Goal: Task Accomplishment & Management: Use online tool/utility

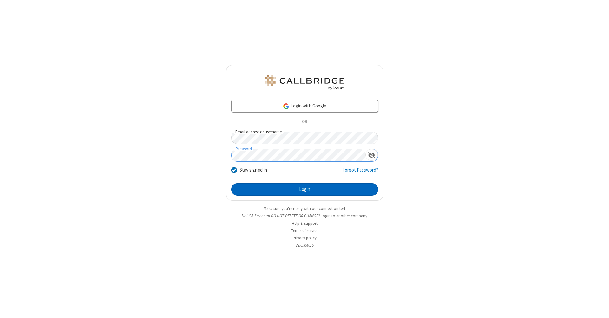
click at [304, 190] on button "Login" at bounding box center [304, 189] width 147 height 13
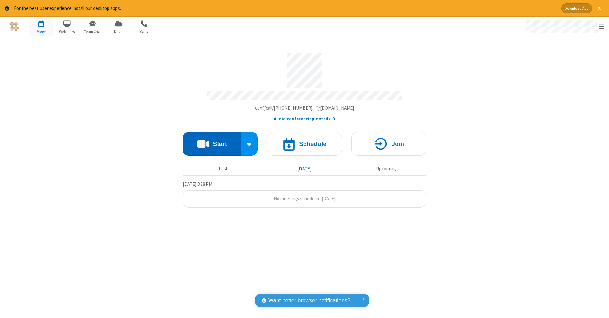
click at [212, 140] on button "Start" at bounding box center [212, 144] width 59 height 24
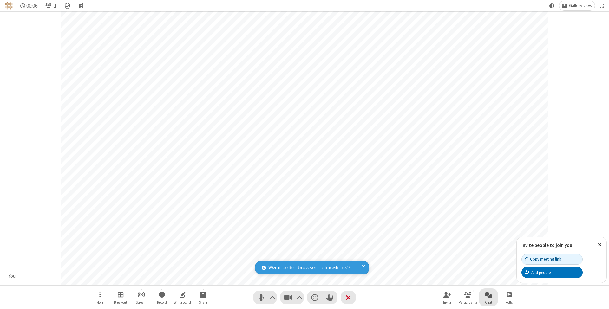
click at [488, 295] on span "Open chat" at bounding box center [488, 295] width 8 height 8
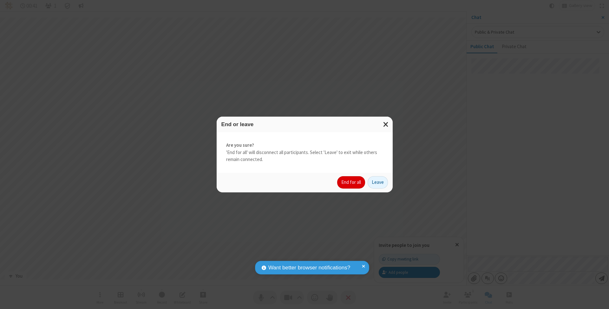
click at [351, 182] on button "End for all" at bounding box center [351, 182] width 28 height 13
